Goal: Obtain resource: Obtain resource

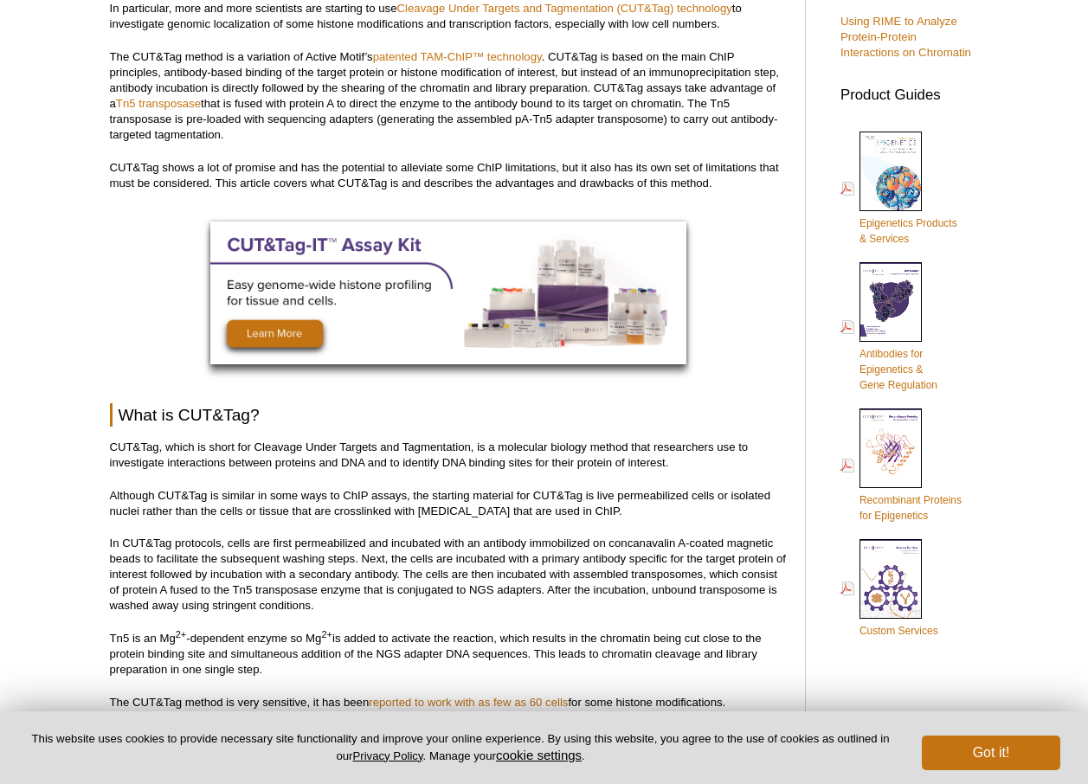
scroll to position [779, 0]
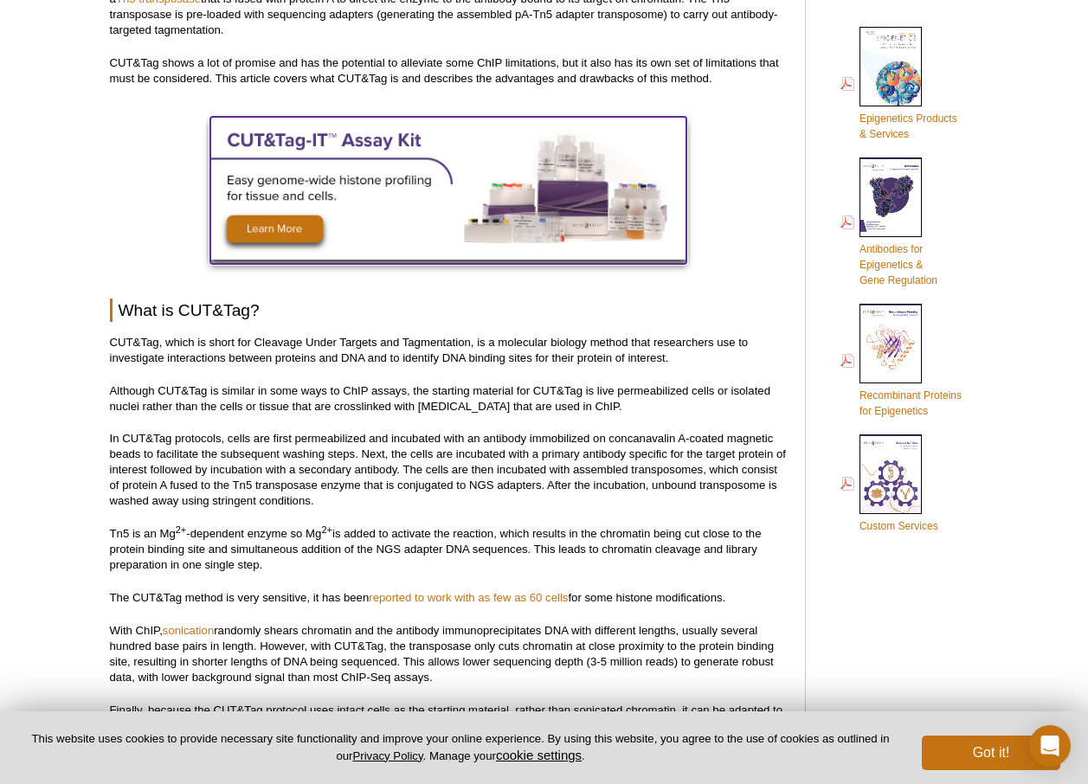
click at [453, 198] on img at bounding box center [448, 188] width 476 height 143
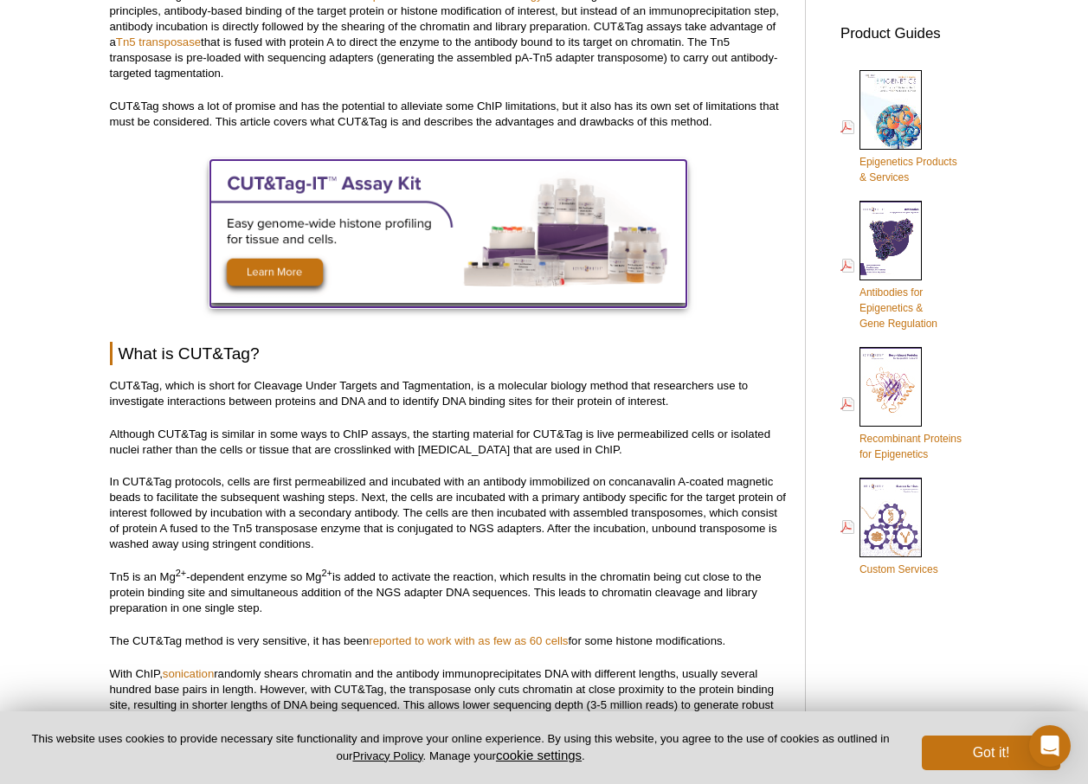
scroll to position [822, 0]
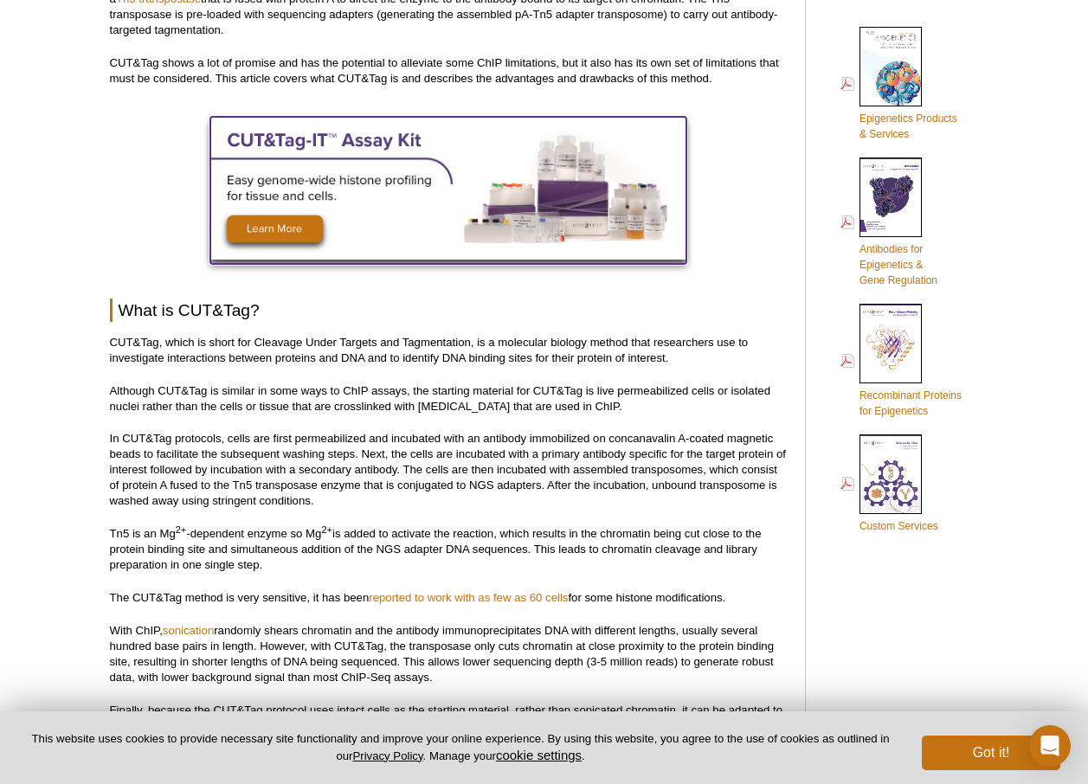
click at [451, 198] on img at bounding box center [448, 188] width 476 height 143
click at [314, 225] on img at bounding box center [448, 188] width 476 height 143
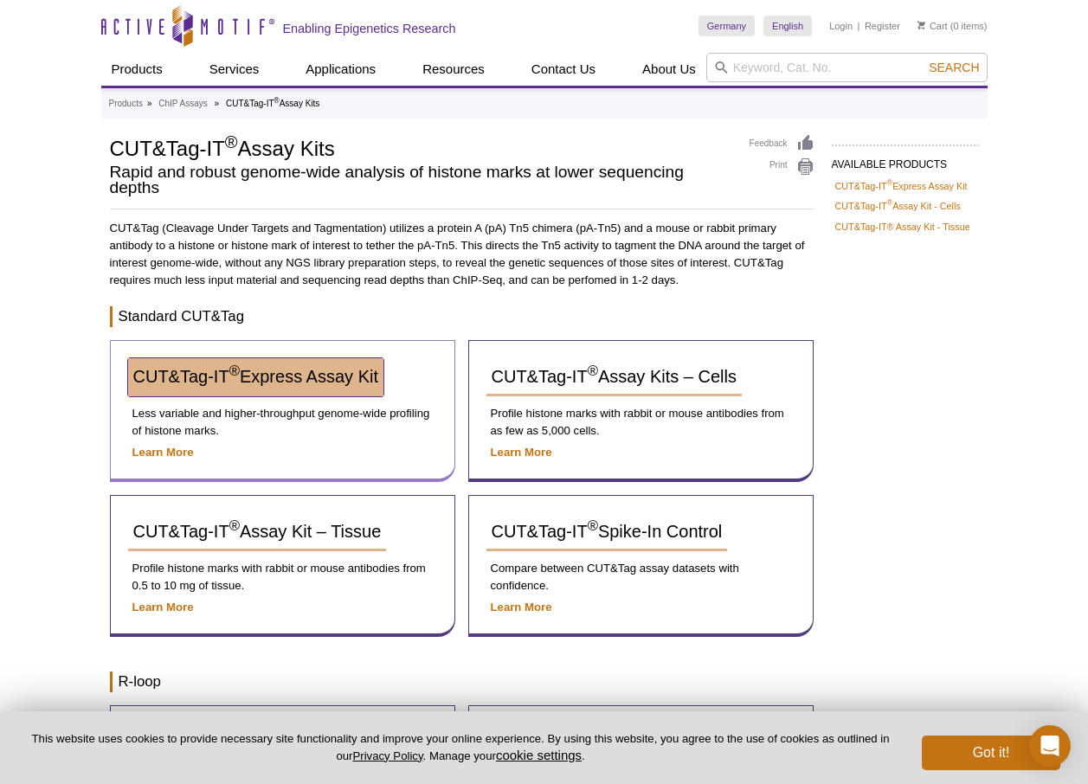
click at [169, 384] on span "CUT&Tag-IT ® Express Assay Kit" at bounding box center [255, 376] width 245 height 19
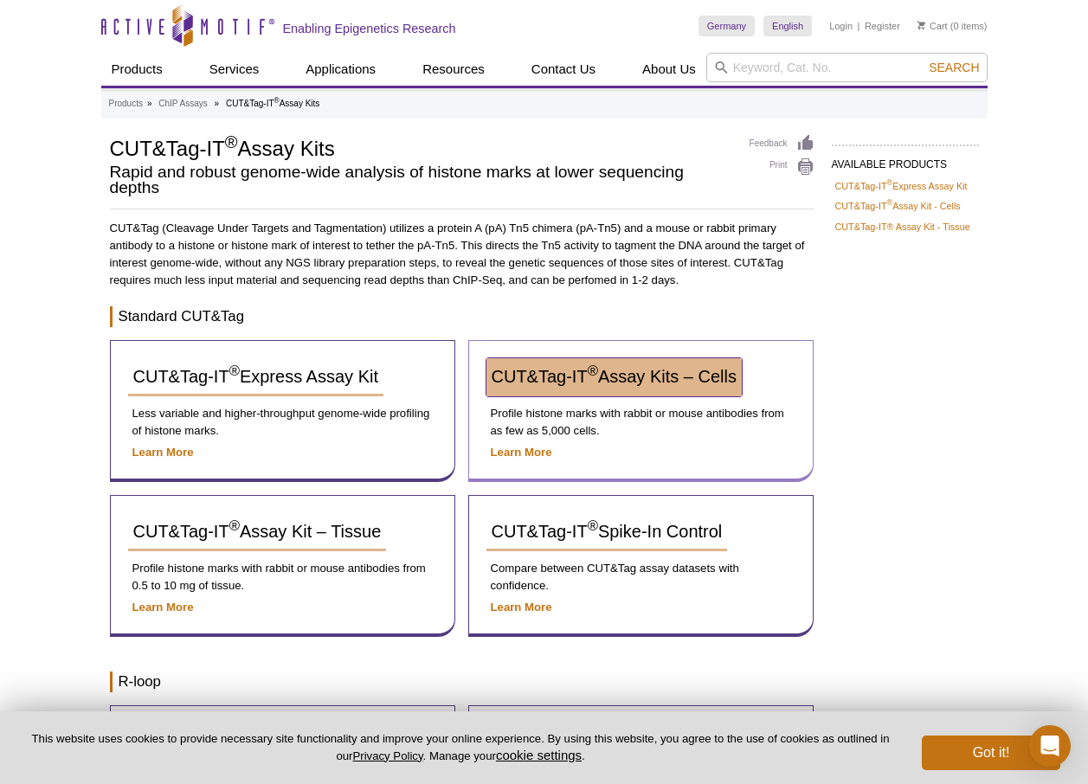
click at [524, 372] on span "CUT&Tag-IT ® Assay Kits – Cells" at bounding box center [614, 376] width 245 height 19
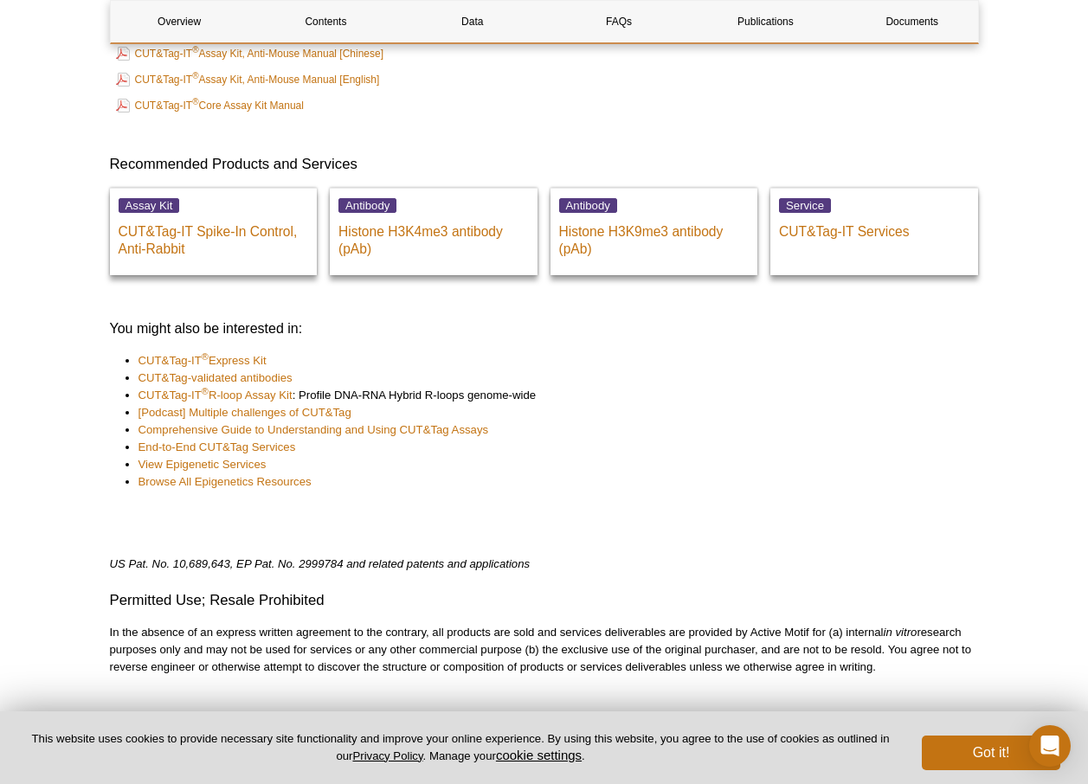
scroll to position [6154, 0]
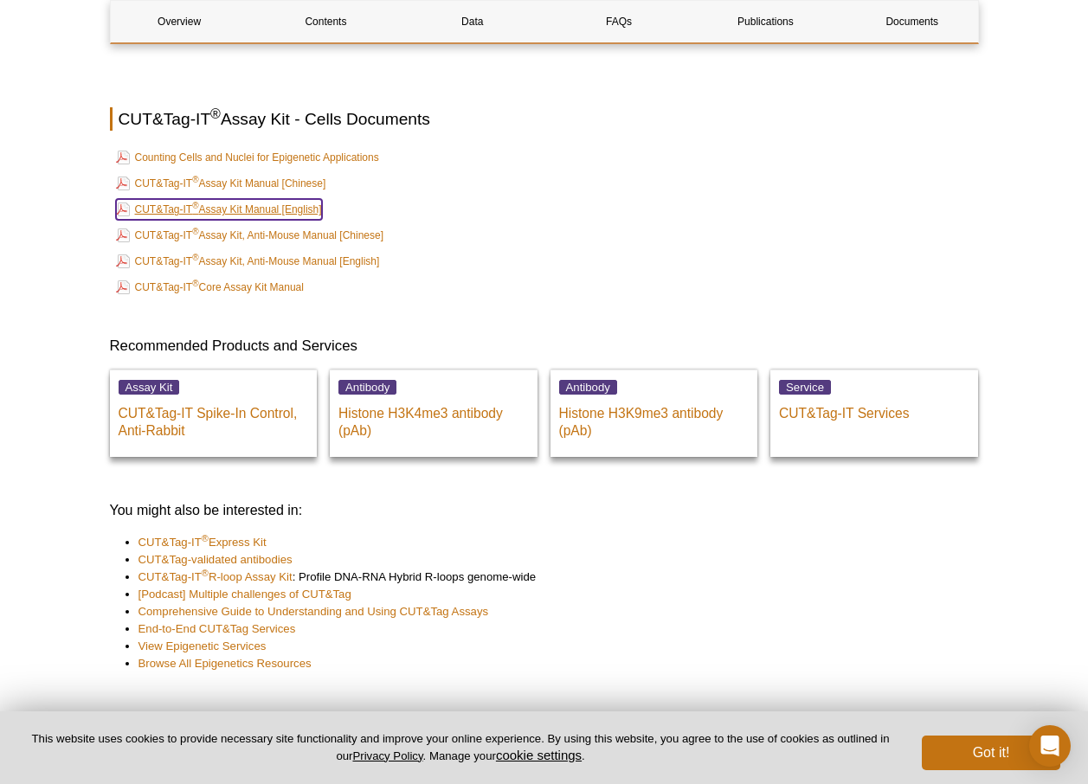
click at [243, 206] on link "CUT&Tag-IT ® Assay Kit Manual [English]" at bounding box center [219, 209] width 206 height 21
